Goal: Information Seeking & Learning: Check status

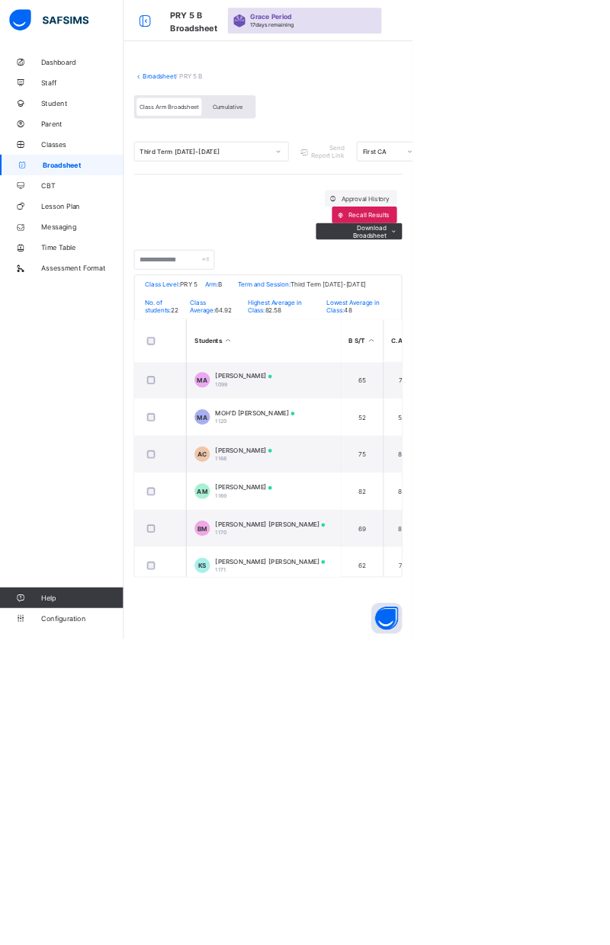
click at [344, 154] on span "Cumulative" at bounding box center [336, 158] width 44 height 11
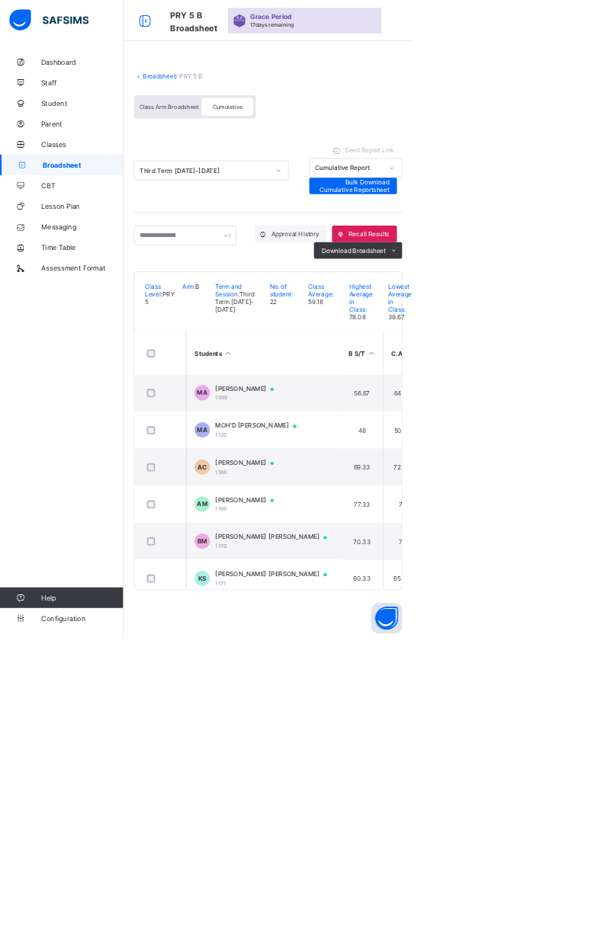
click at [609, 187] on html "PRY 5 B Broadsheet Grace Period 17 days remaining First Term / [DATE]-[DATE] [D…" at bounding box center [305, 472] width 610 height 945
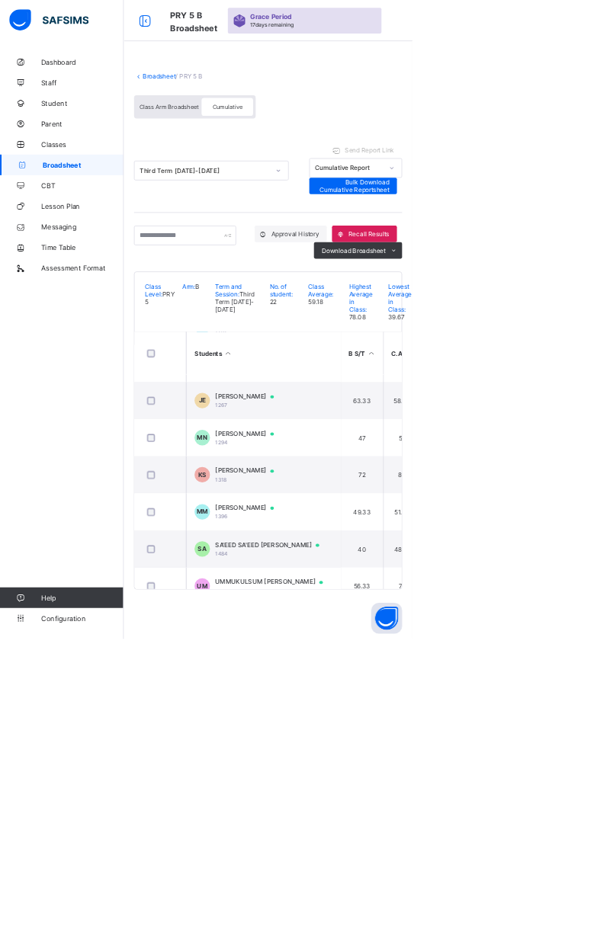
scroll to position [895, 0]
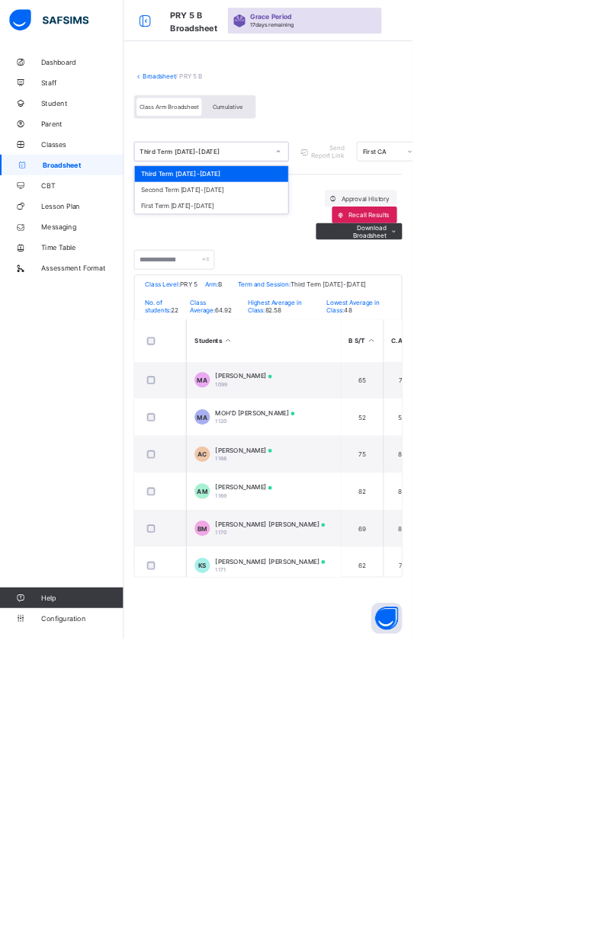
click at [416, 142] on div "Class Arm Broadsheet Cumulative" at bounding box center [396, 161] width 396 height 57
click at [102, 213] on span "Classes" at bounding box center [122, 213] width 122 height 12
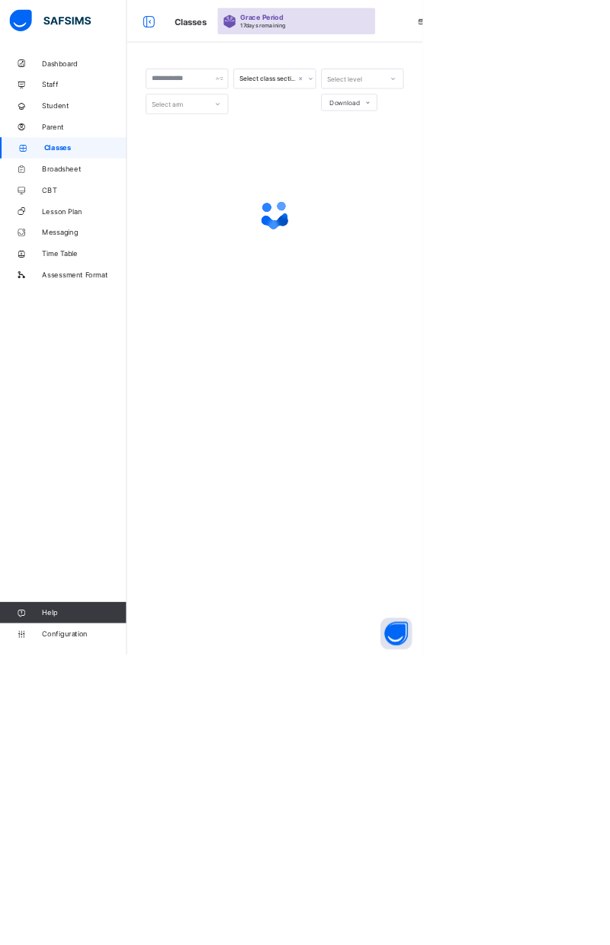
click at [103, 239] on span "Broadsheet" at bounding box center [122, 244] width 122 height 12
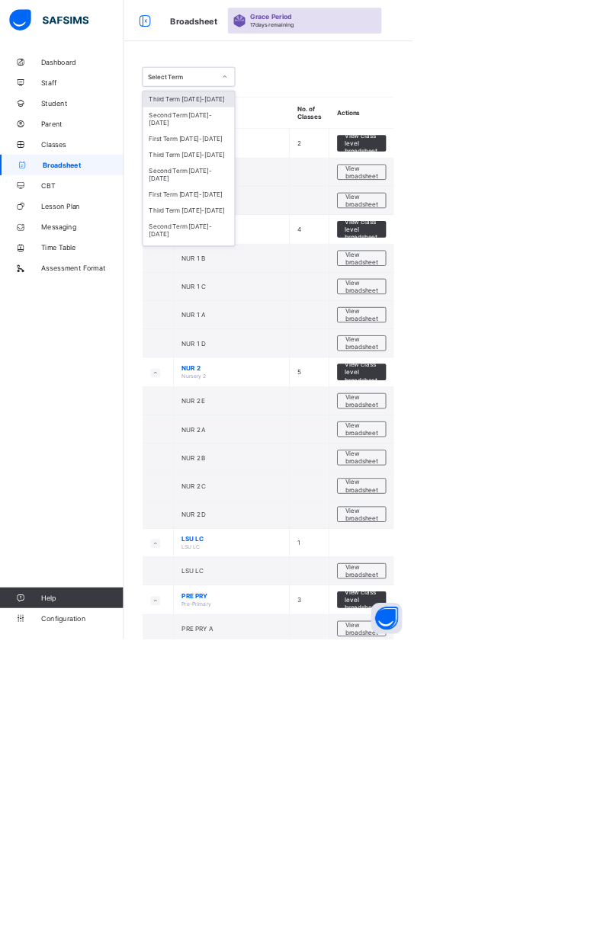
click at [294, 217] on div "Third Term [DATE]-[DATE]" at bounding box center [279, 229] width 136 height 24
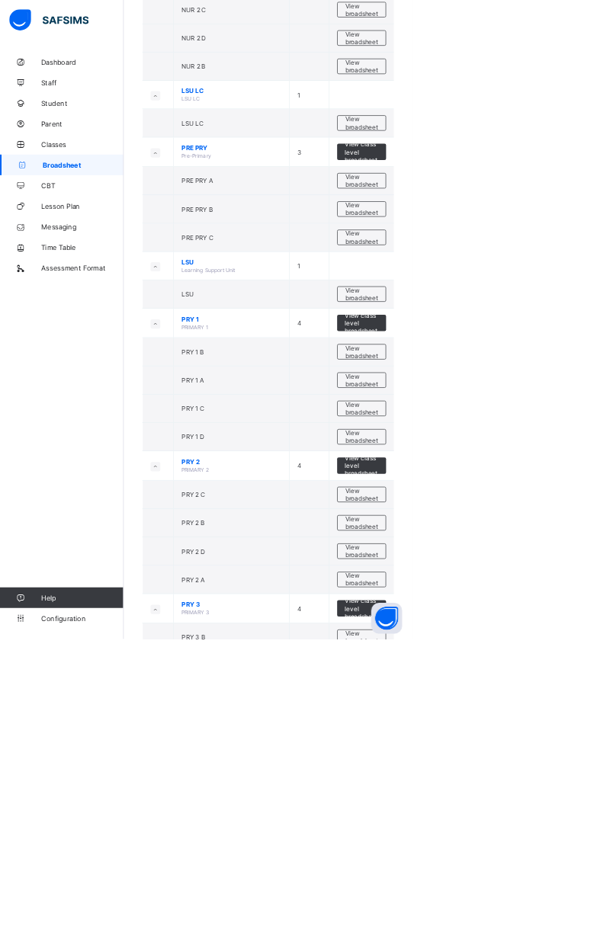
scroll to position [710, 0]
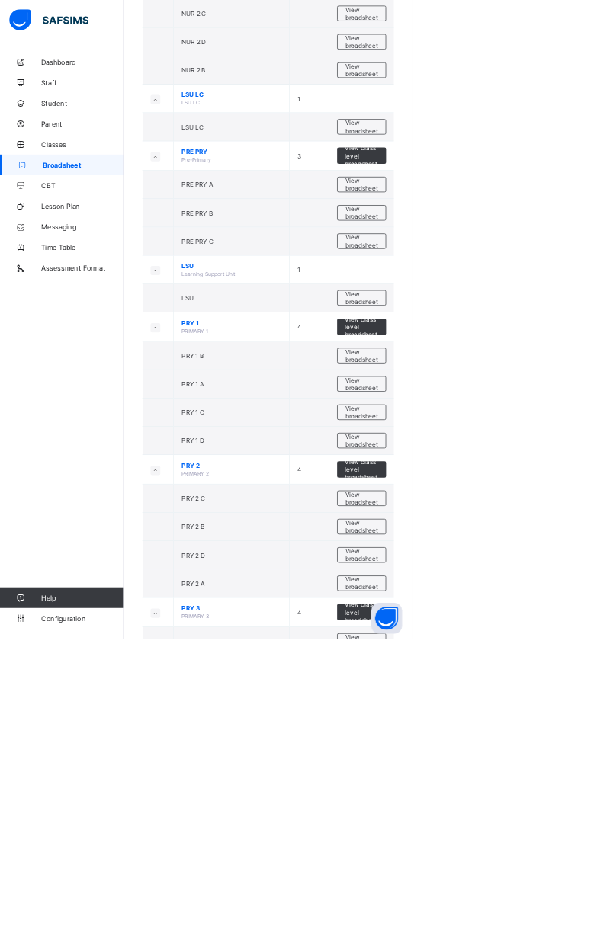
click at [533, 645] on span "View broadsheet" at bounding box center [535, 651] width 48 height 23
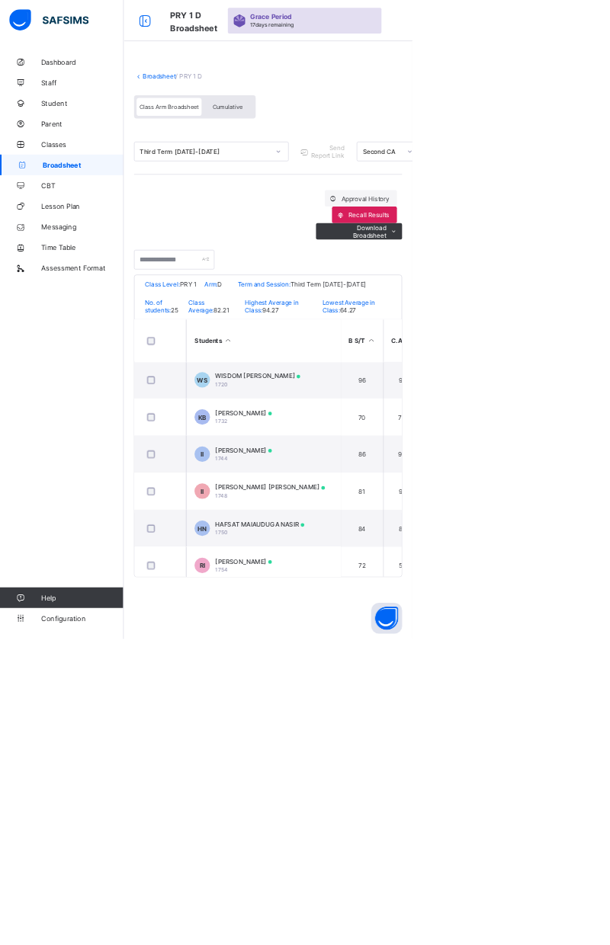
click at [341, 155] on span "Cumulative" at bounding box center [336, 158] width 44 height 11
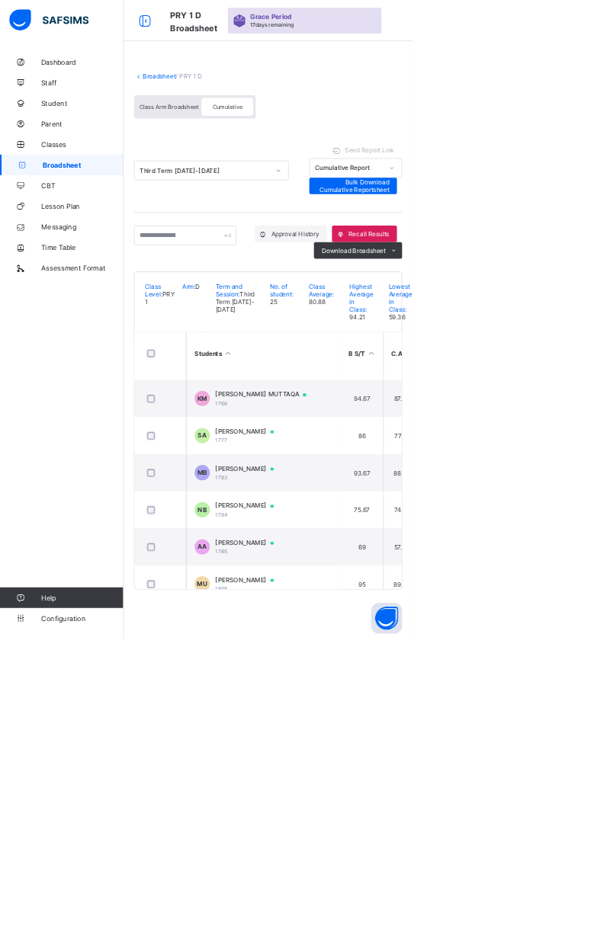
scroll to position [442, 0]
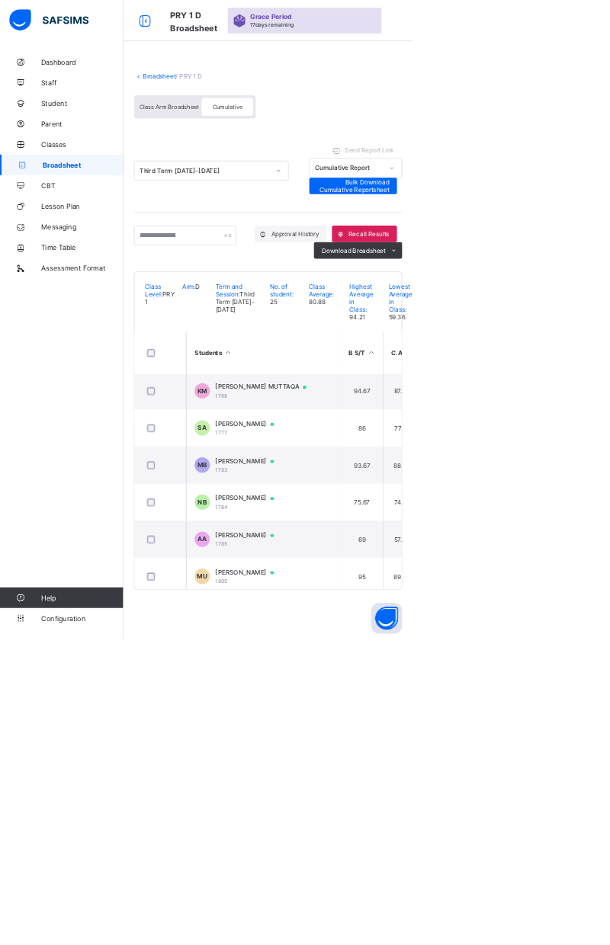
click at [402, 797] on span "[PERSON_NAME]" at bounding box center [368, 791] width 101 height 12
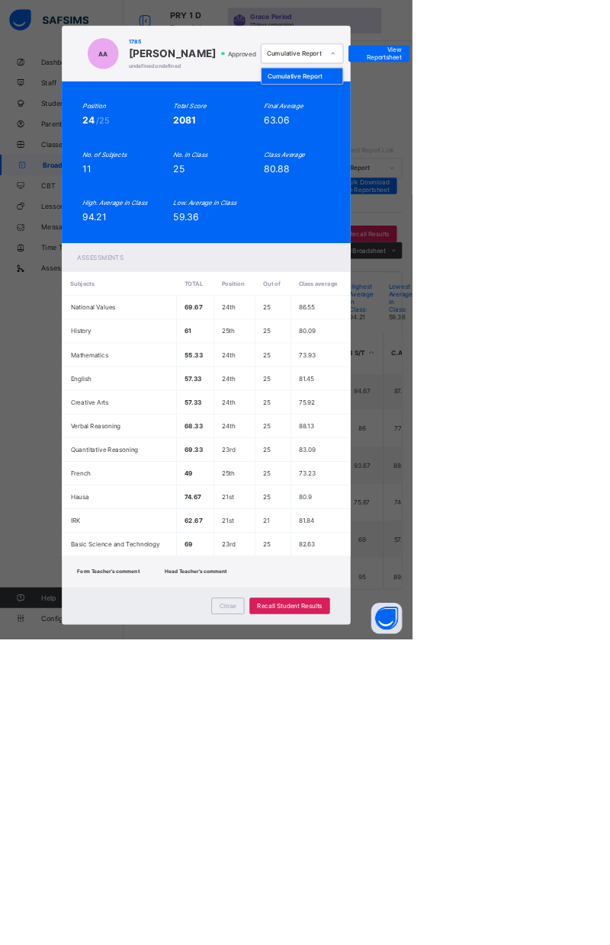
click at [507, 124] on div "Cumulative Report" at bounding box center [446, 113] width 120 height 24
click at [594, 91] on span "View Reportsheet" at bounding box center [560, 79] width 67 height 23
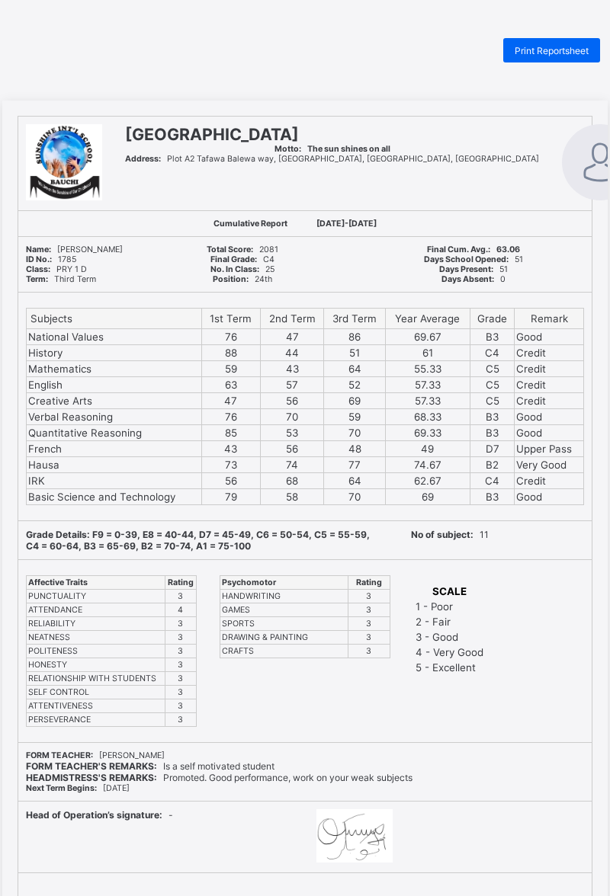
click at [561, 52] on span "Print Reportsheet" at bounding box center [551, 50] width 74 height 11
